Goal: Register for event/course

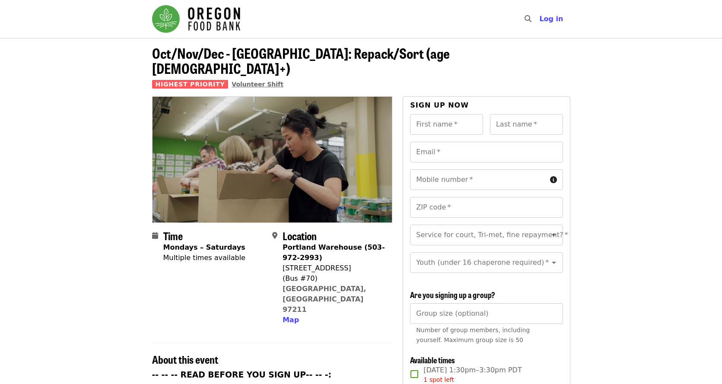
click at [247, 81] on span "Volunteer Shift" at bounding box center [258, 84] width 52 height 7
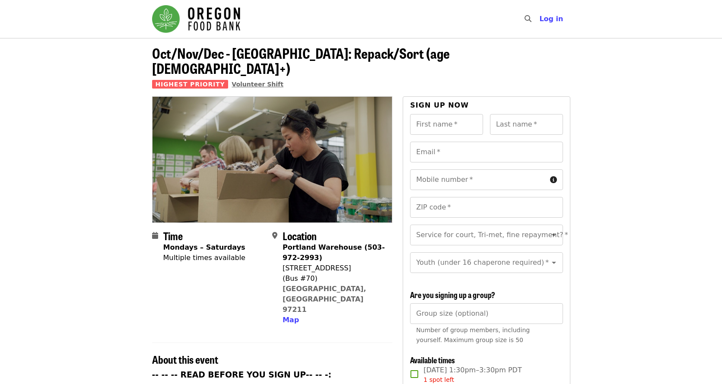
click at [244, 81] on span "Volunteer Shift" at bounding box center [258, 84] width 52 height 7
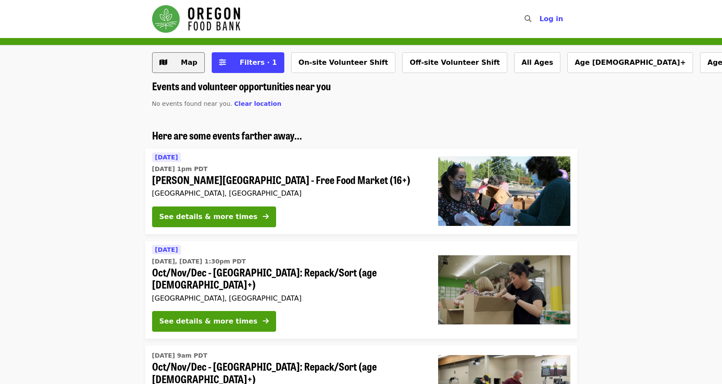
click at [184, 62] on span "Map" at bounding box center [189, 62] width 16 height 8
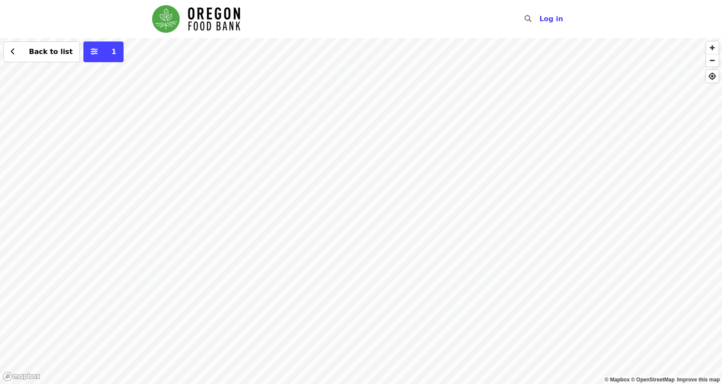
click at [245, 196] on div "Back to list 1" at bounding box center [361, 211] width 722 height 346
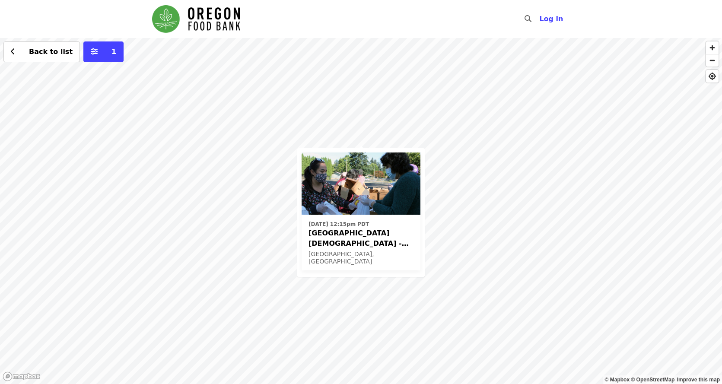
click at [362, 239] on span "[GEOGRAPHIC_DATA][DEMOGRAPHIC_DATA] - Free Food Market (16+)" at bounding box center [360, 238] width 105 height 21
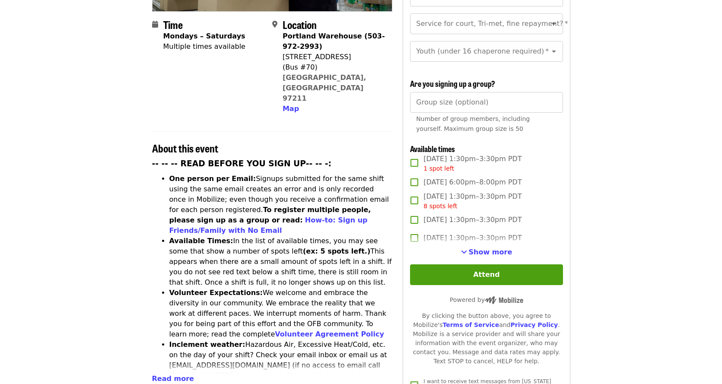
scroll to position [216, 0]
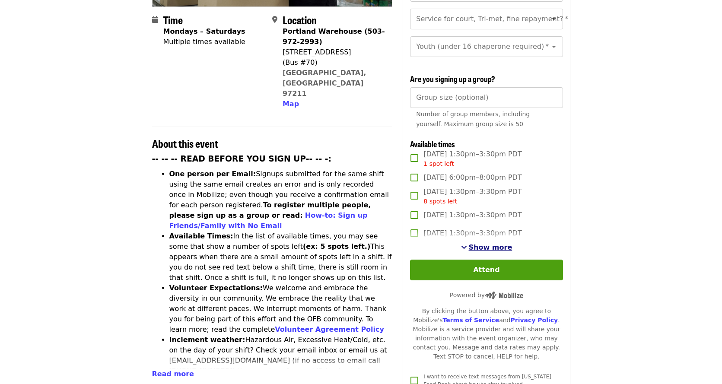
click at [483, 244] on span "Show more" at bounding box center [491, 247] width 44 height 8
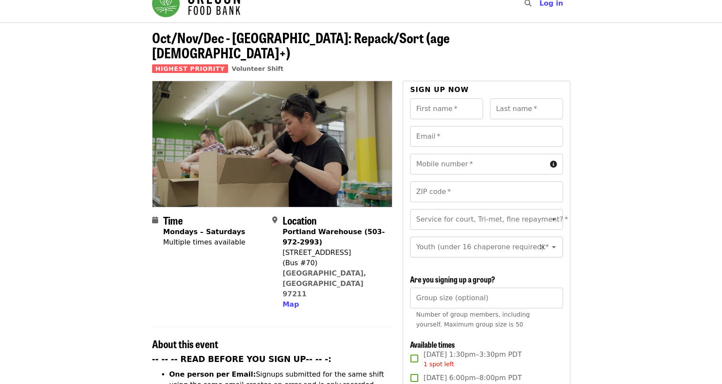
scroll to position [0, 0]
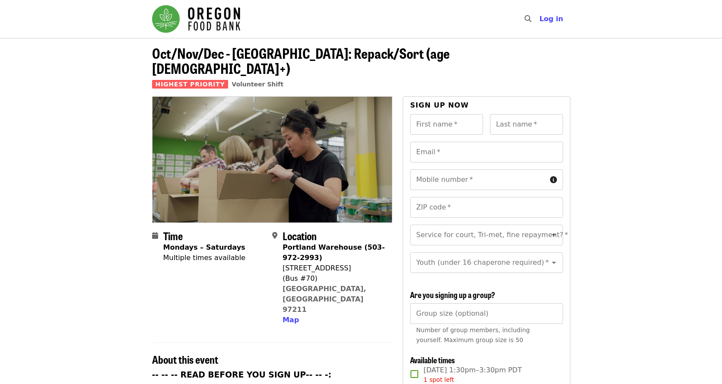
click at [205, 26] on img "Main navigation" at bounding box center [196, 19] width 88 height 28
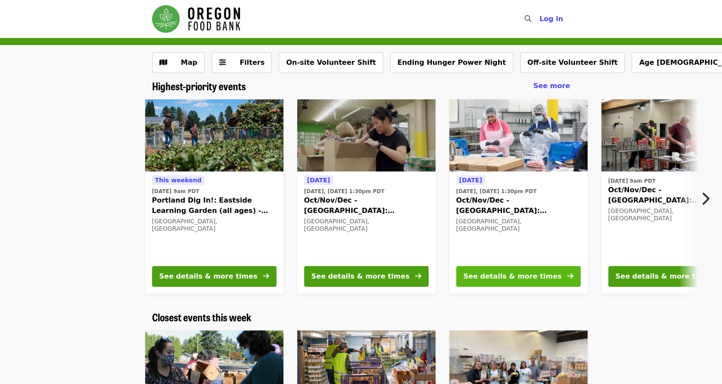
click at [528, 278] on div "See details & more times" at bounding box center [513, 276] width 98 height 10
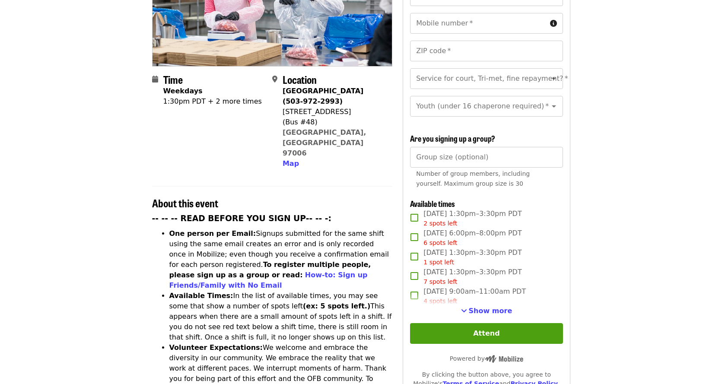
scroll to position [173, 0]
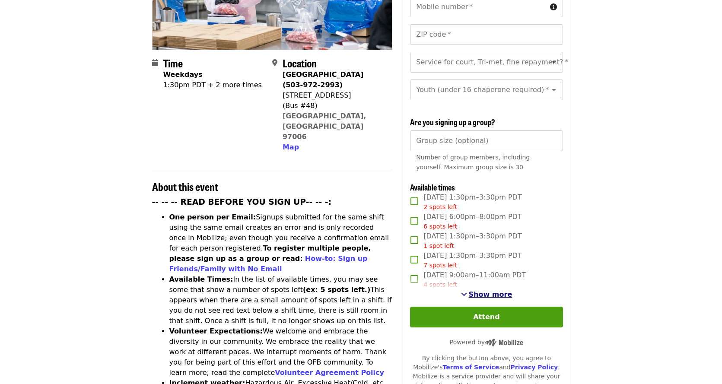
click at [483, 293] on span "Show more" at bounding box center [491, 294] width 44 height 8
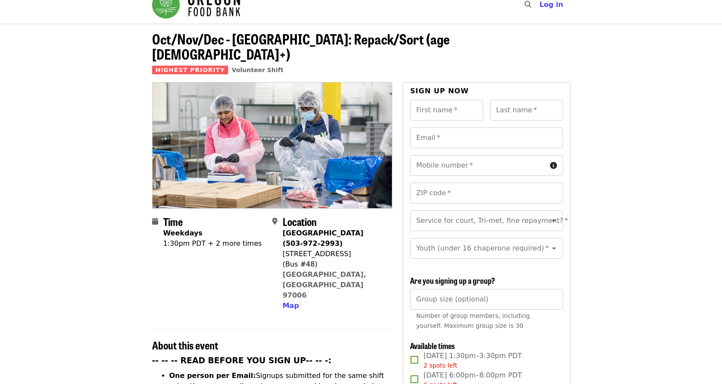
scroll to position [0, 0]
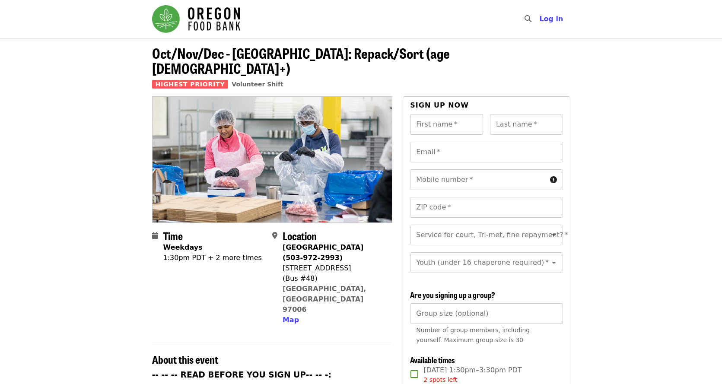
click at [446, 114] on input "First name   *" at bounding box center [446, 124] width 73 height 21
type input "******"
type input "**********"
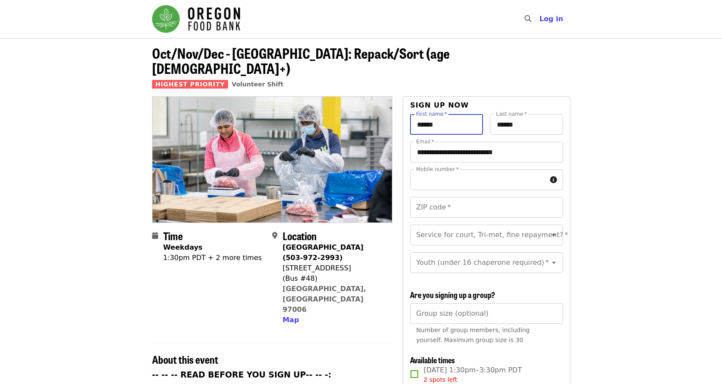
type input "**********"
click at [501, 197] on input "ZIP code   *" at bounding box center [486, 207] width 153 height 21
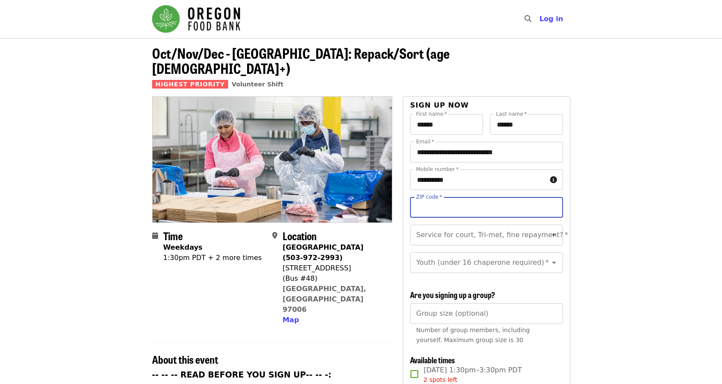
type input "*****"
click at [433, 227] on input "Service for court, Tri-met, fine repayment?   *" at bounding box center [476, 235] width 118 height 16
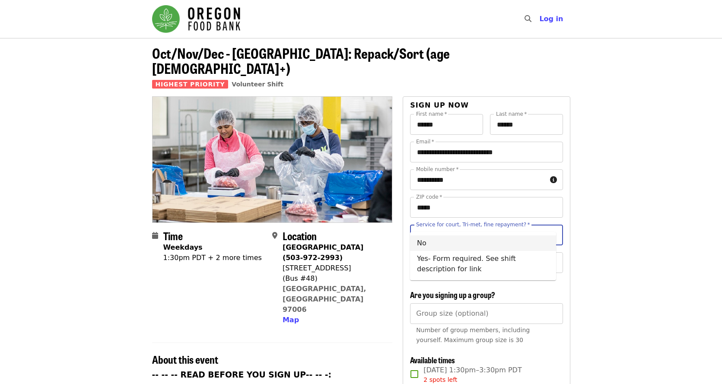
click at [458, 246] on li "No" at bounding box center [483, 243] width 146 height 16
type input "**"
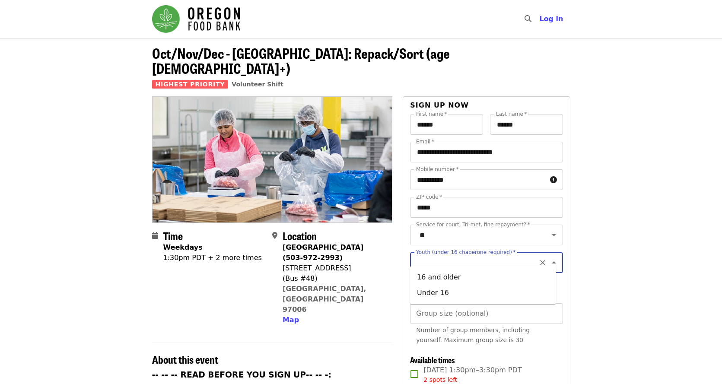
click at [455, 254] on input "Youth (under 16 chaperone required)   *" at bounding box center [476, 262] width 118 height 16
click at [437, 276] on li "16 and older" at bounding box center [483, 278] width 146 height 16
type input "**********"
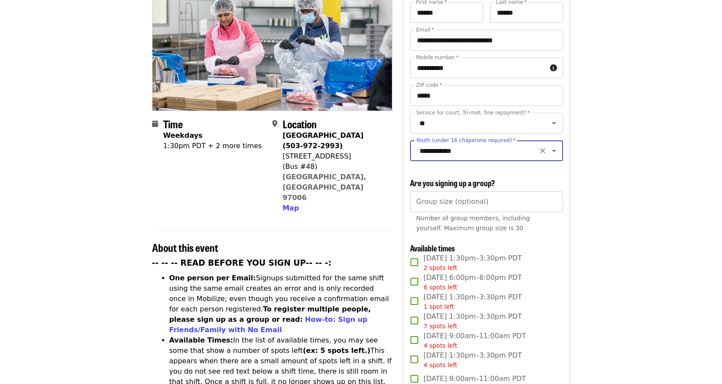
scroll to position [130, 0]
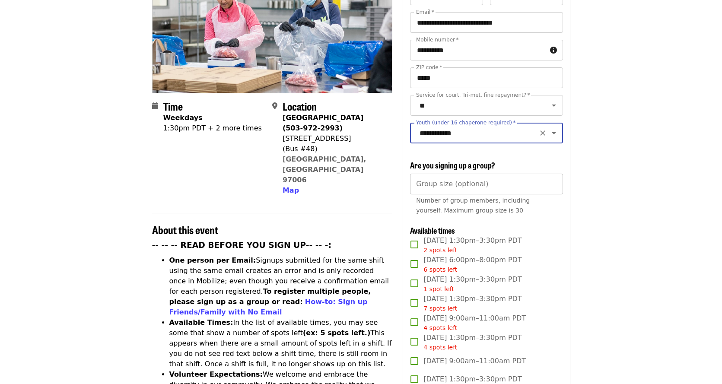
click at [419, 187] on input "Group size (optional)" at bounding box center [486, 184] width 153 height 21
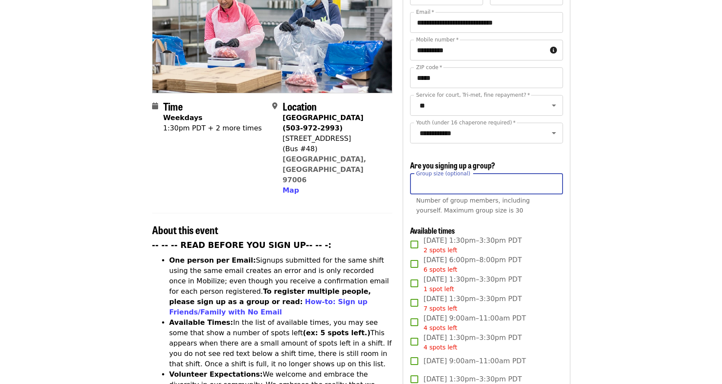
type input "**"
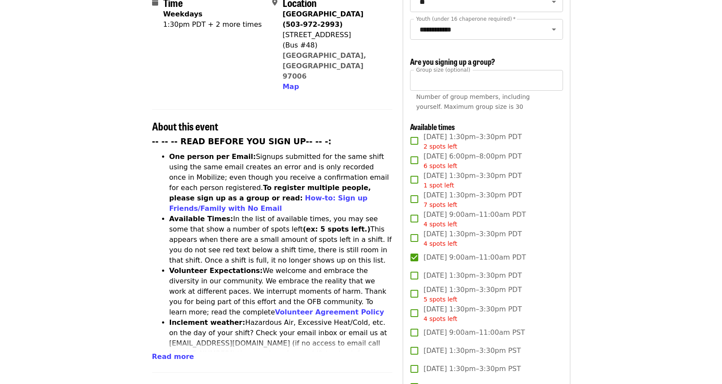
scroll to position [216, 0]
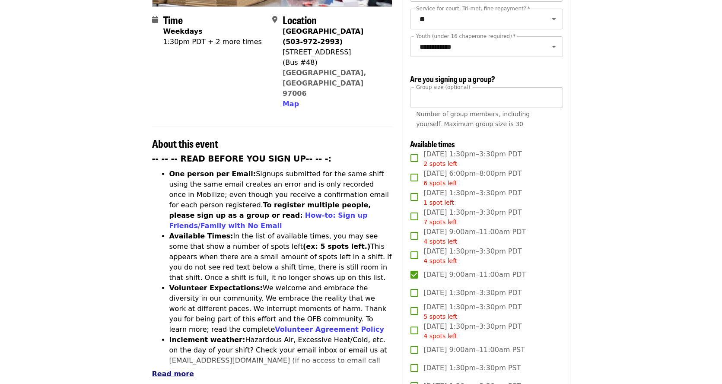
click at [174, 370] on span "Read more" at bounding box center [173, 374] width 42 height 8
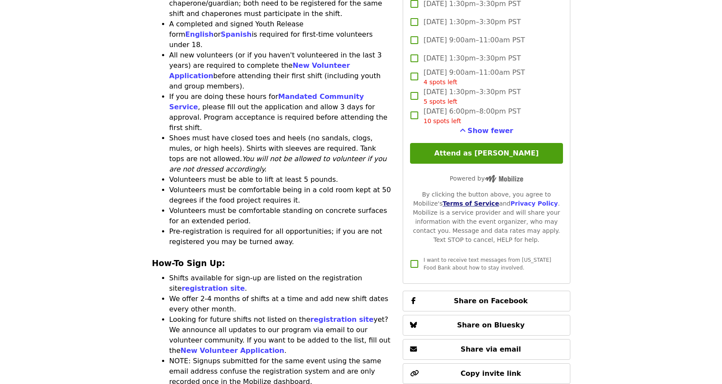
scroll to position [1037, 0]
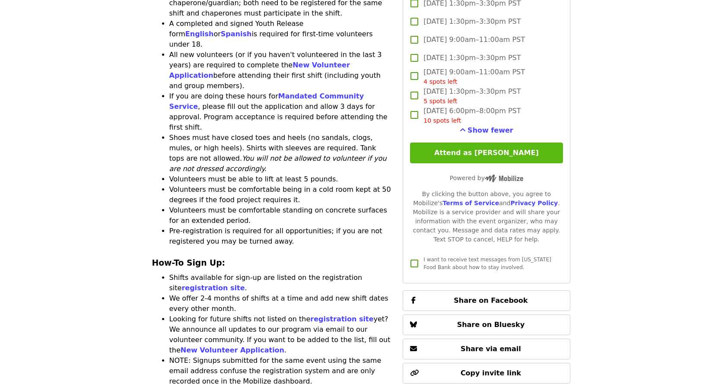
drag, startPoint x: 512, startPoint y: 148, endPoint x: 520, endPoint y: 152, distance: 8.7
click at [512, 148] on button "Attend as [PERSON_NAME]" at bounding box center [486, 153] width 153 height 21
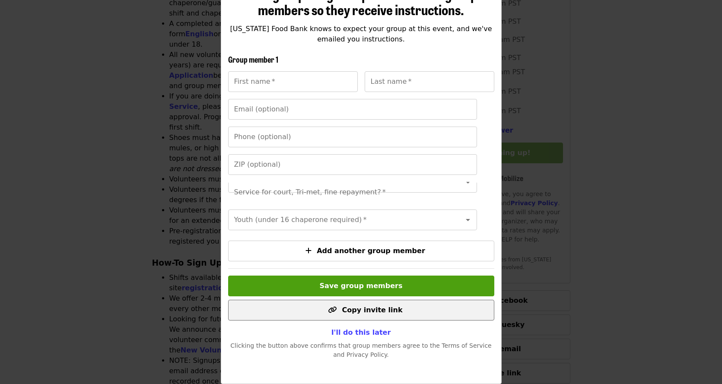
scroll to position [131, 0]
click at [355, 306] on span "Copy invite link" at bounding box center [372, 310] width 60 height 8
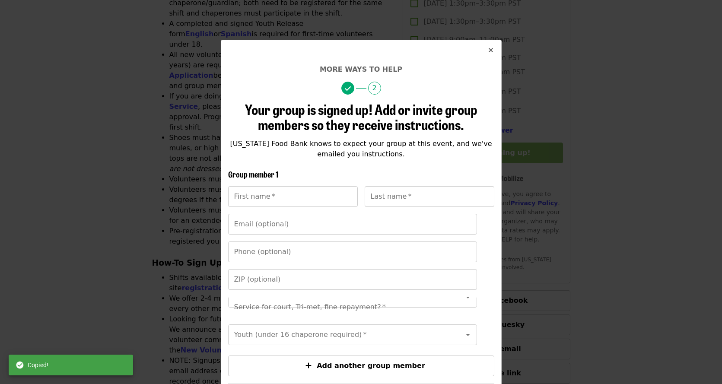
scroll to position [0, 0]
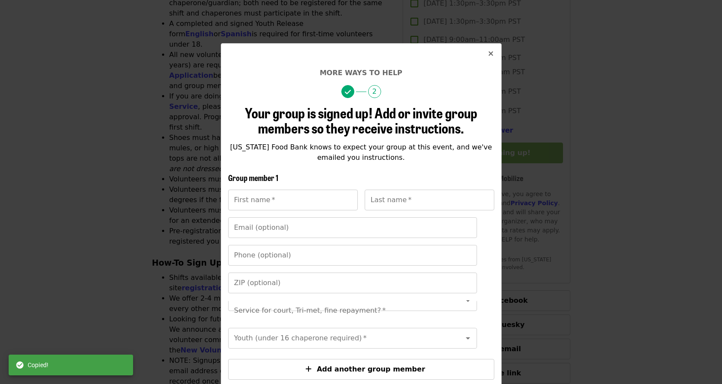
click at [490, 53] on icon "times icon" at bounding box center [490, 54] width 5 height 8
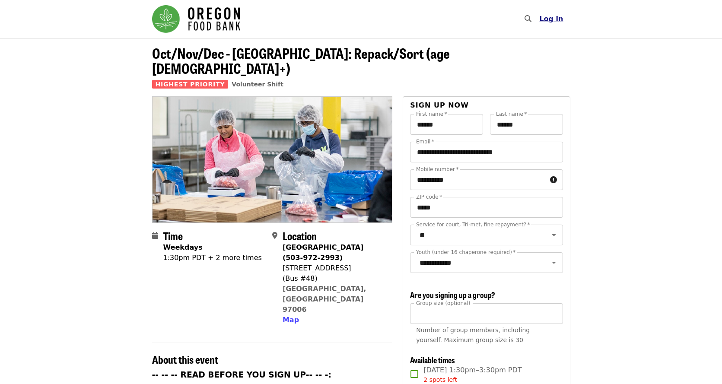
click at [548, 20] on span "Log in" at bounding box center [551, 19] width 24 height 8
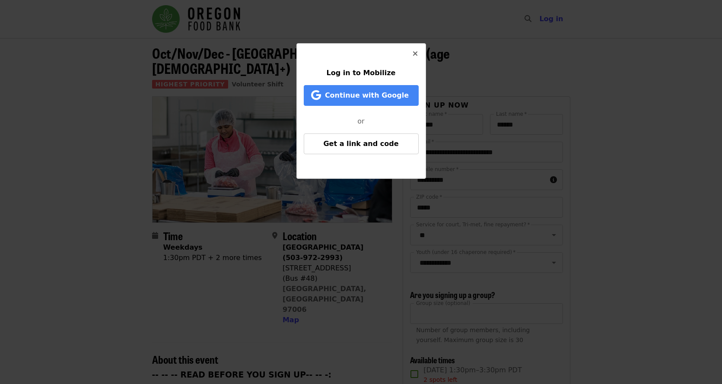
click at [416, 53] on icon "times icon" at bounding box center [415, 54] width 5 height 8
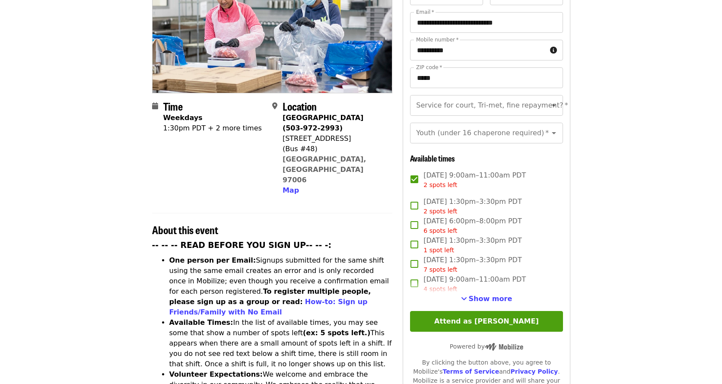
scroll to position [173, 0]
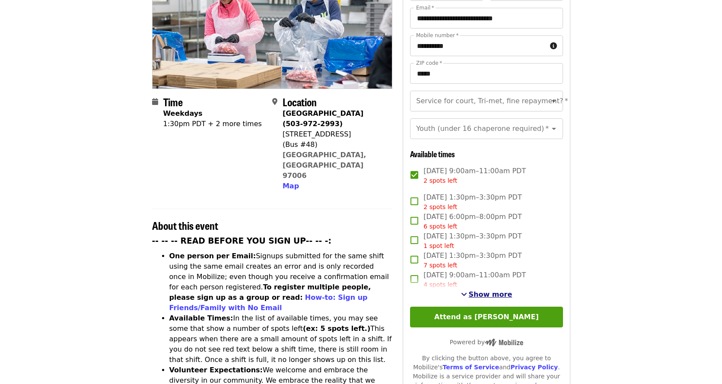
click at [478, 290] on span "Show more" at bounding box center [491, 294] width 44 height 8
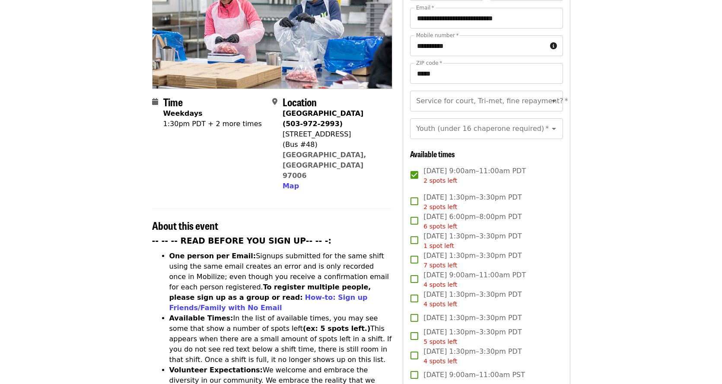
click at [480, 166] on span "Tue, Oct 28, 9:00am–11:00am PDT 2 spots left" at bounding box center [474, 175] width 102 height 19
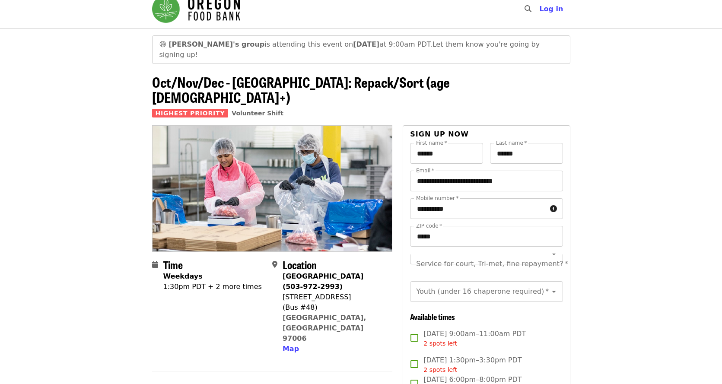
scroll to position [0, 0]
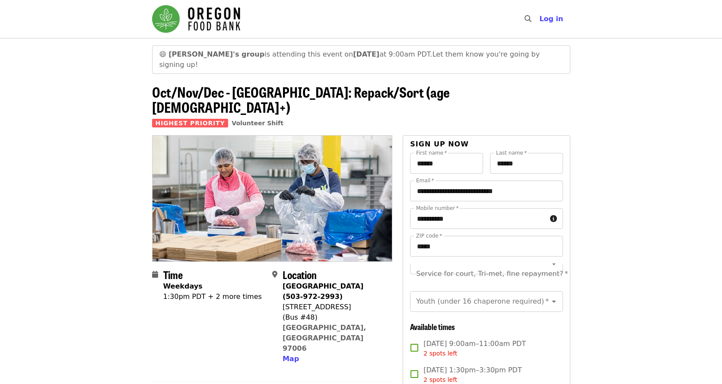
click at [205, 22] on img "Main navigation" at bounding box center [196, 19] width 88 height 28
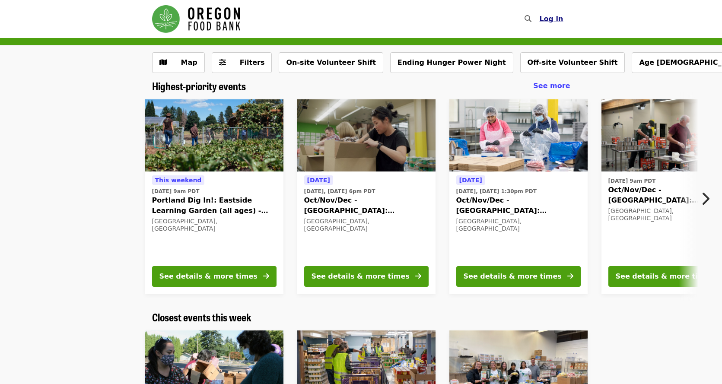
click at [555, 20] on span "Log in" at bounding box center [551, 19] width 24 height 8
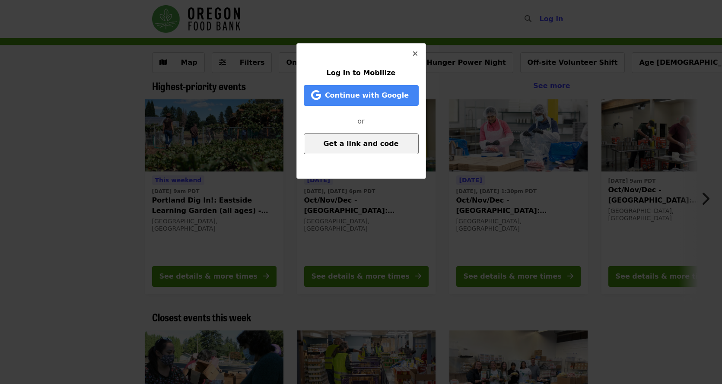
click at [356, 145] on span "Get a link and code" at bounding box center [360, 144] width 75 height 8
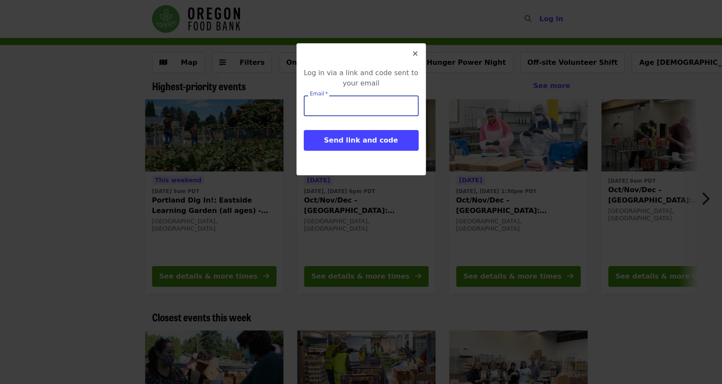
click at [325, 101] on div "Email   * Email *" at bounding box center [361, 105] width 115 height 21
type input "**********"
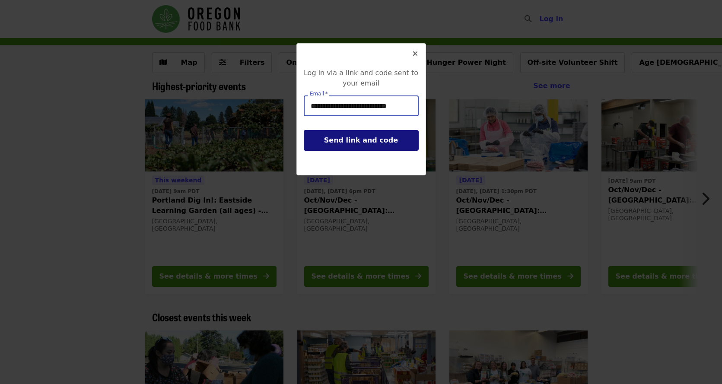
click at [352, 138] on span "Send link and code" at bounding box center [361, 140] width 74 height 8
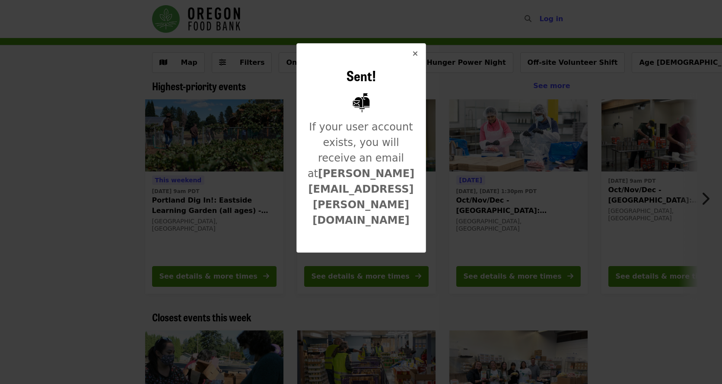
click at [414, 54] on icon "times icon" at bounding box center [415, 54] width 5 height 8
